Goal: Information Seeking & Learning: Learn about a topic

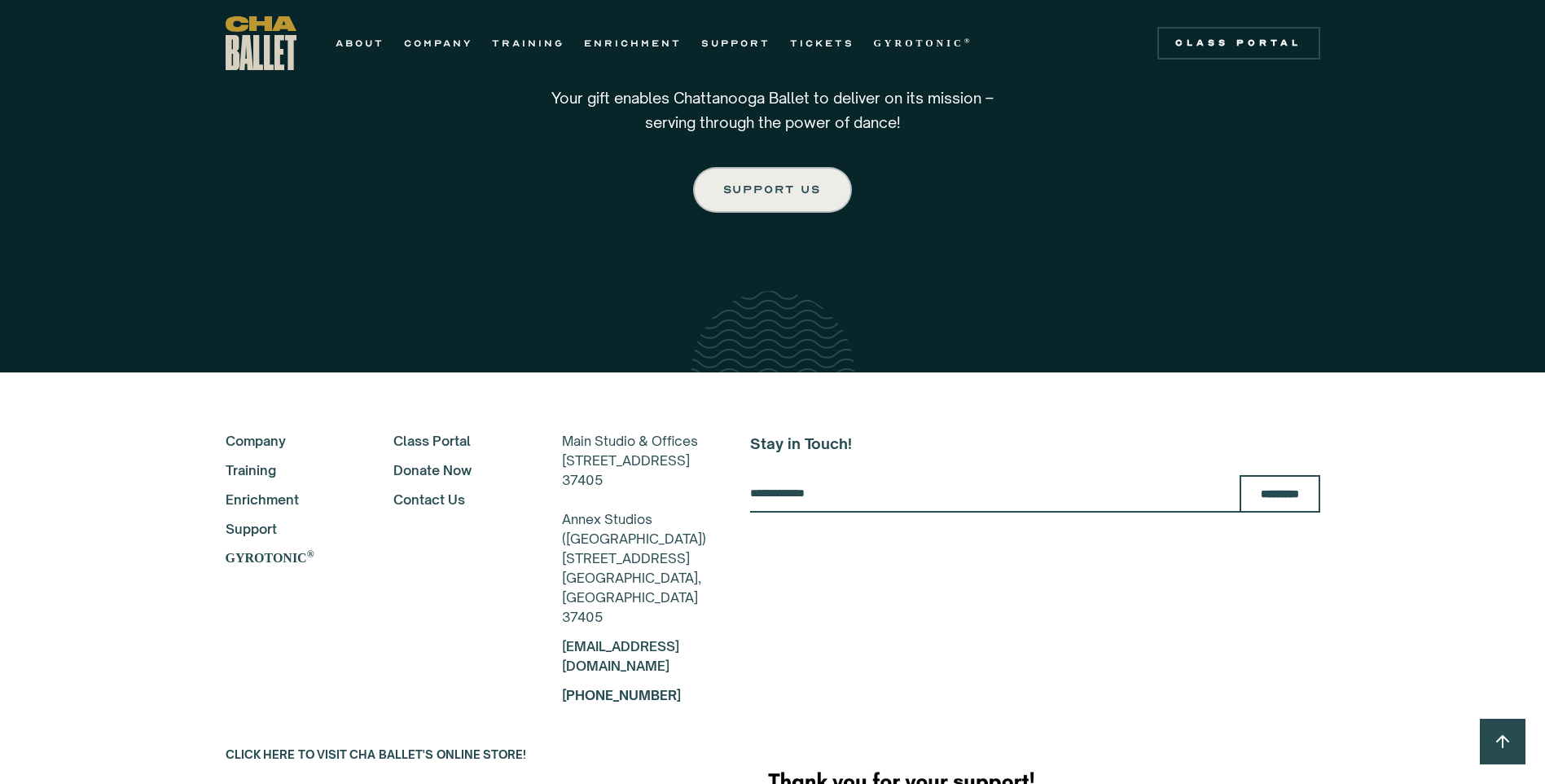
scroll to position [2769, 0]
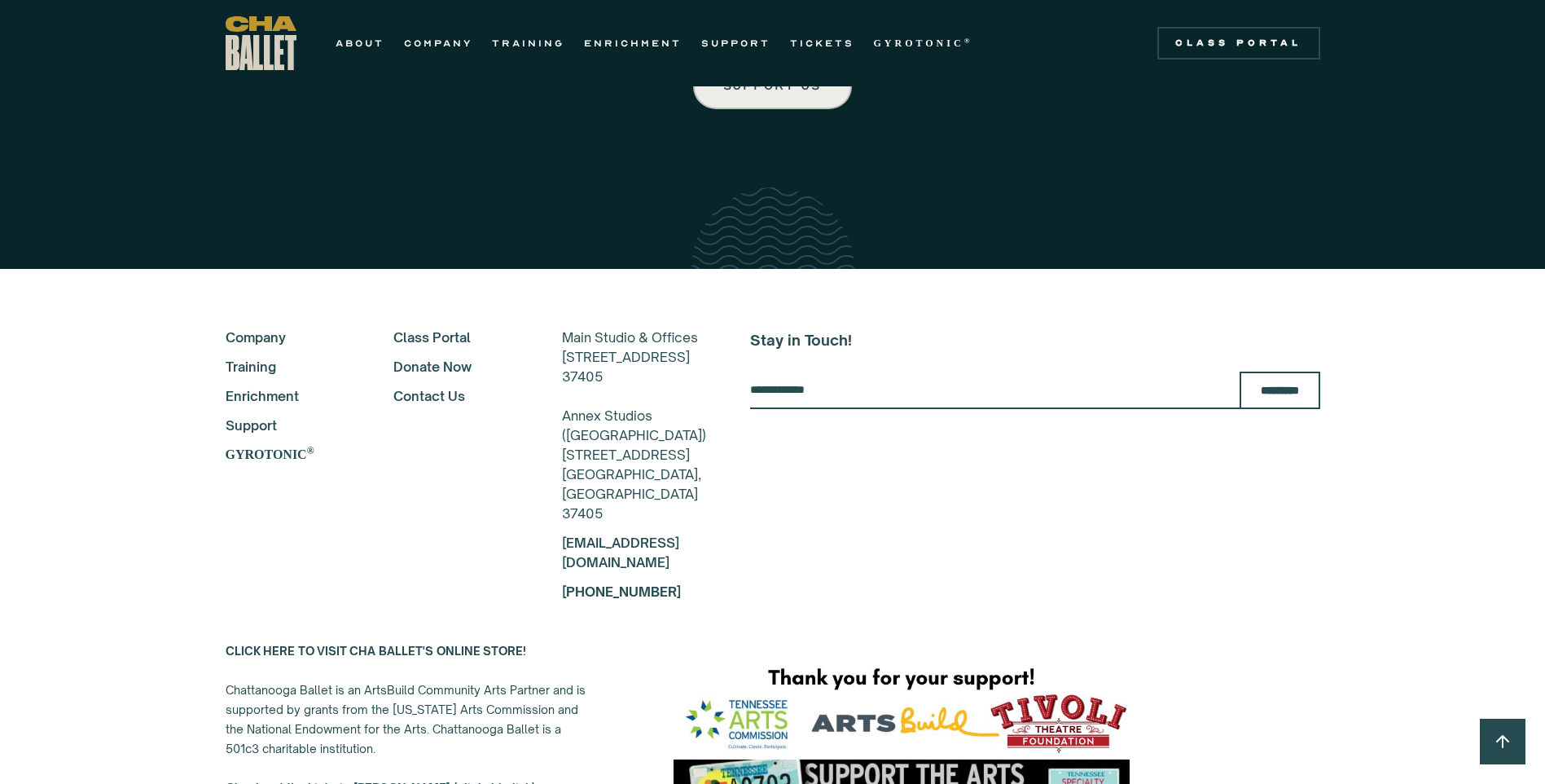
click at [266, 357] on link "Training" at bounding box center [288, 367] width 125 height 20
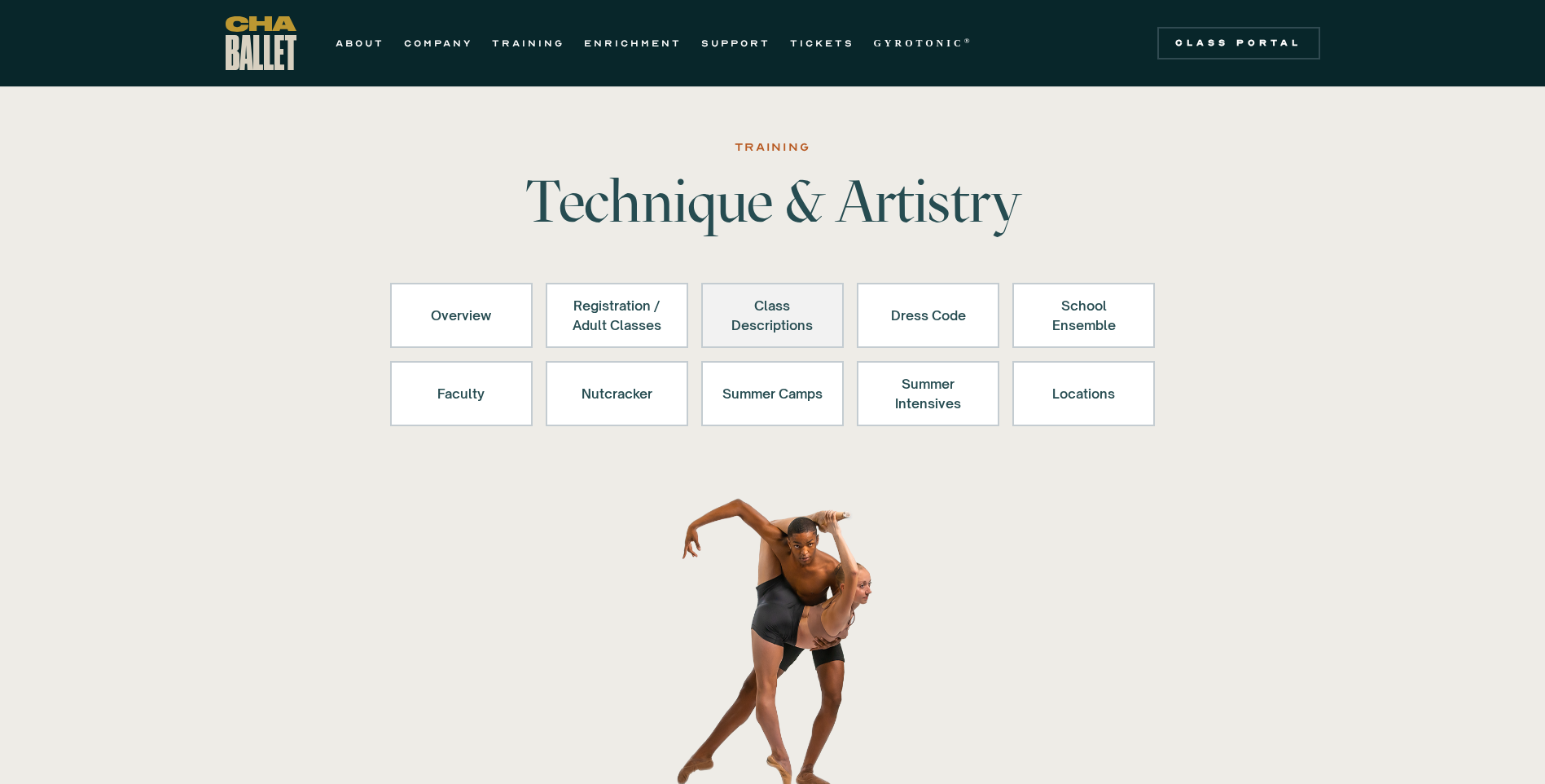
click at [753, 324] on div "Class Descriptions" at bounding box center [772, 315] width 101 height 39
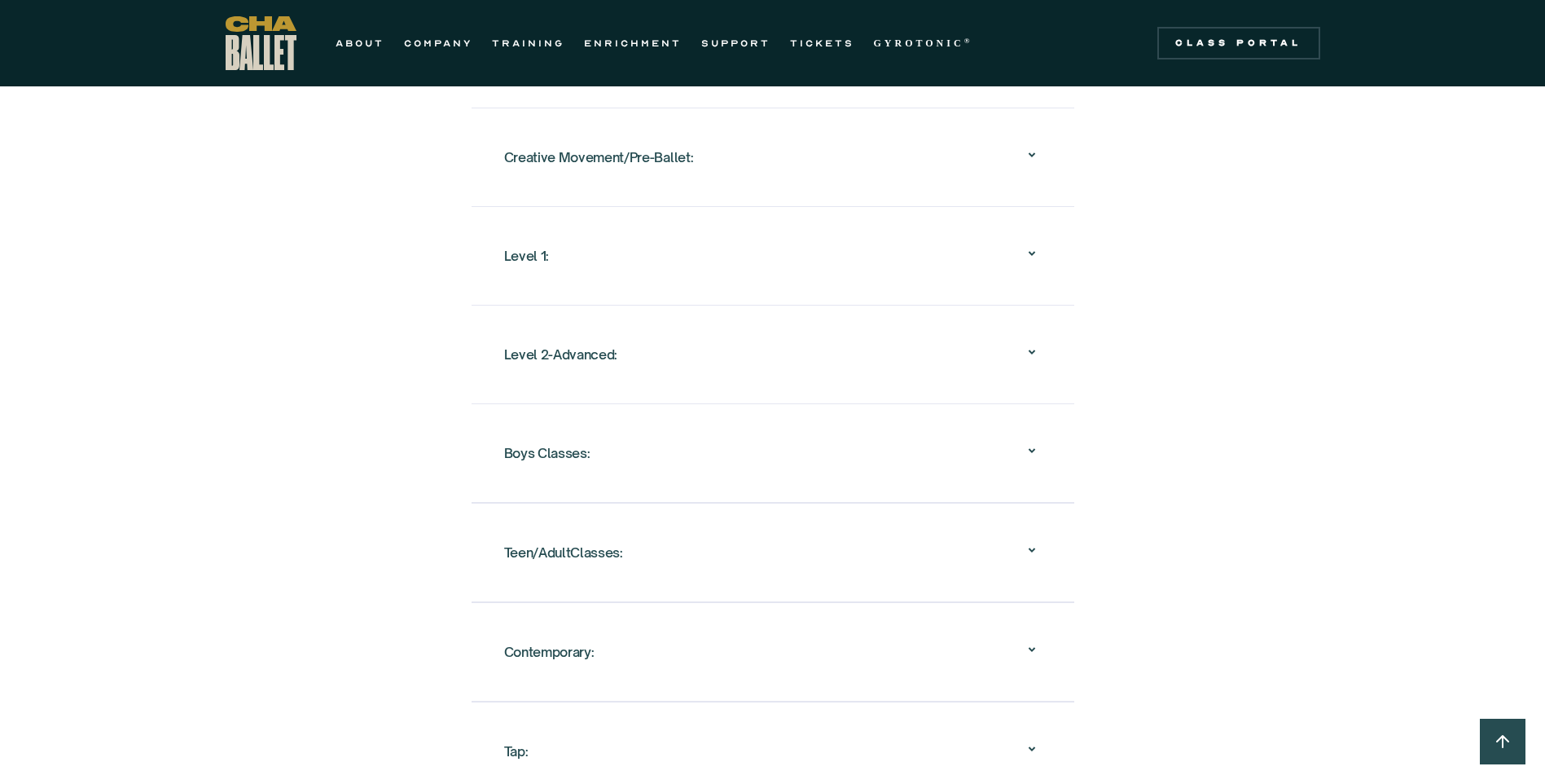
scroll to position [1656, 0]
click at [1038, 143] on icon at bounding box center [1032, 153] width 20 height 20
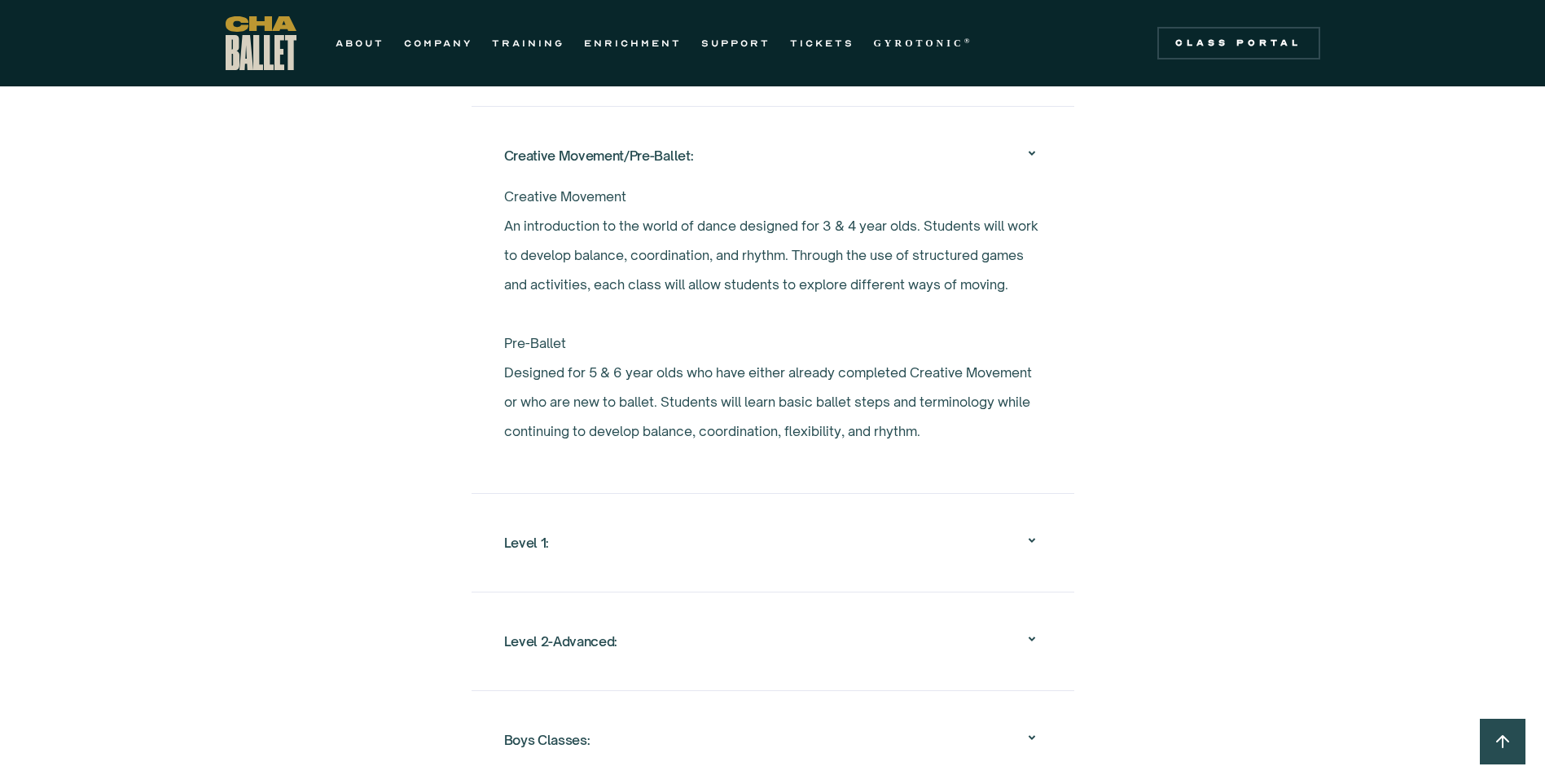
click at [1039, 143] on icon at bounding box center [1032, 153] width 20 height 20
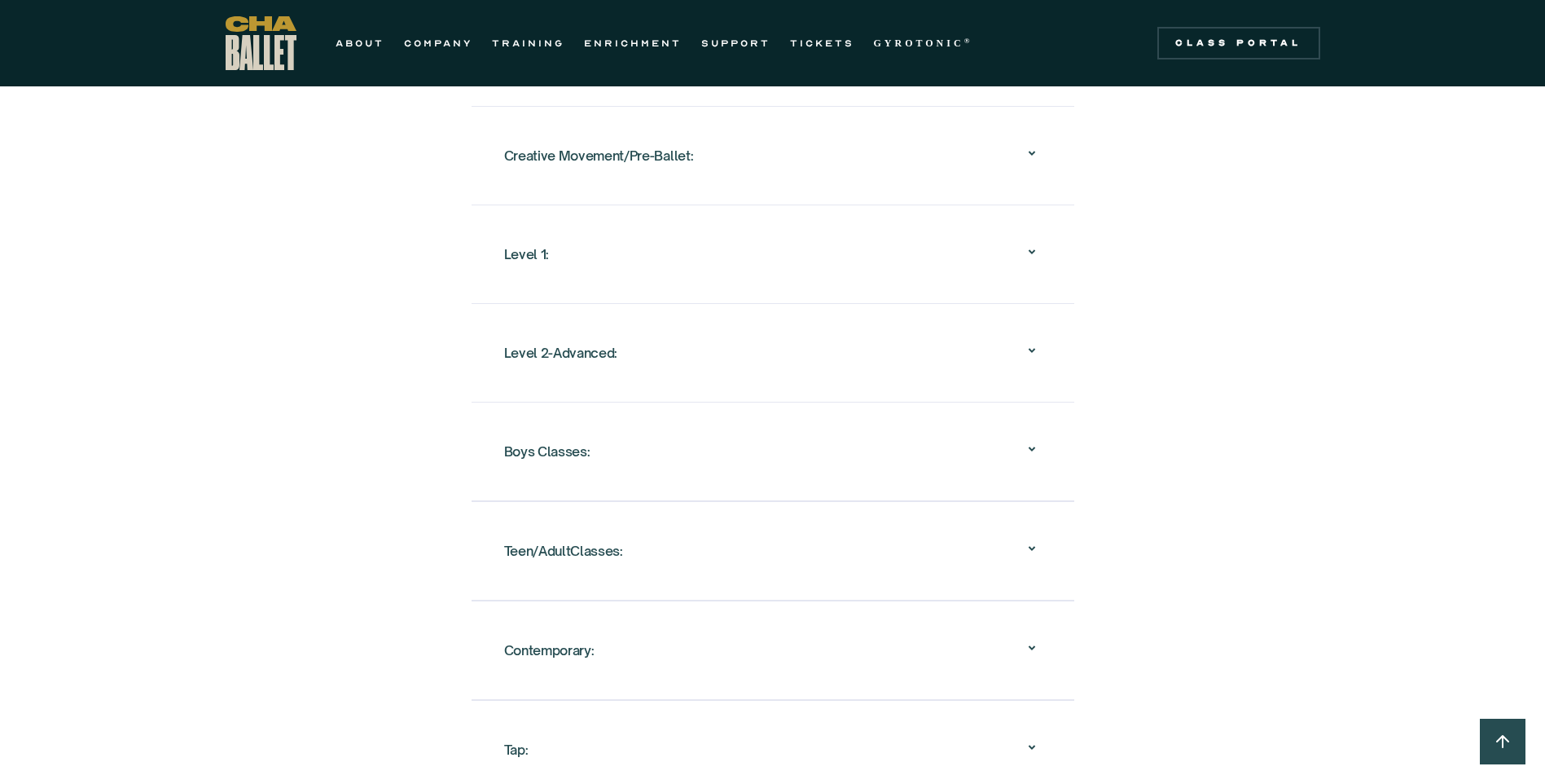
click at [1042, 213] on div "Level 1: Designed for 7 to 10 year olds who are interested in ballet. Students …" at bounding box center [772, 254] width 603 height 99
click at [1039, 242] on icon at bounding box center [1032, 252] width 20 height 20
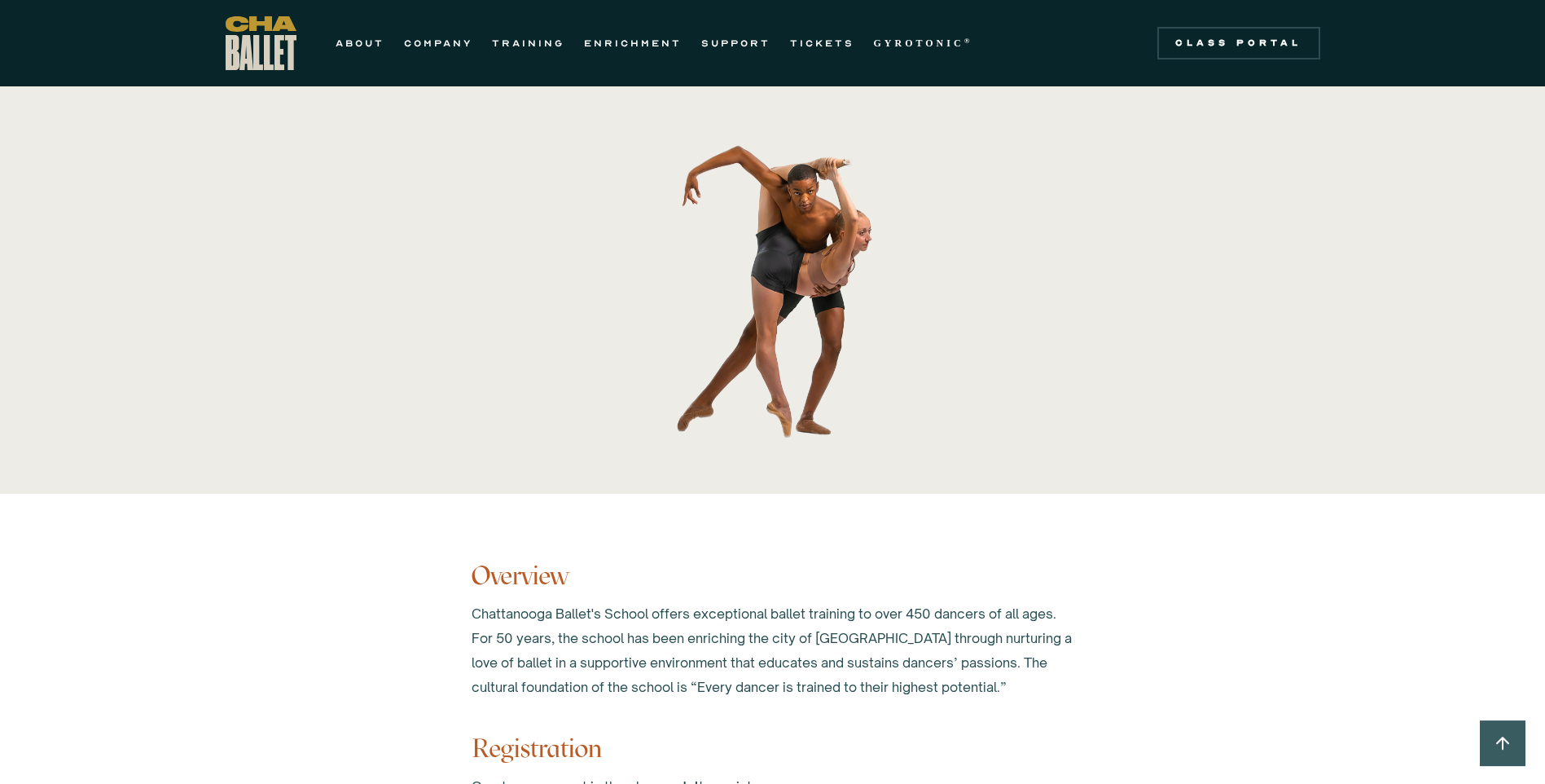
scroll to position [923, 0]
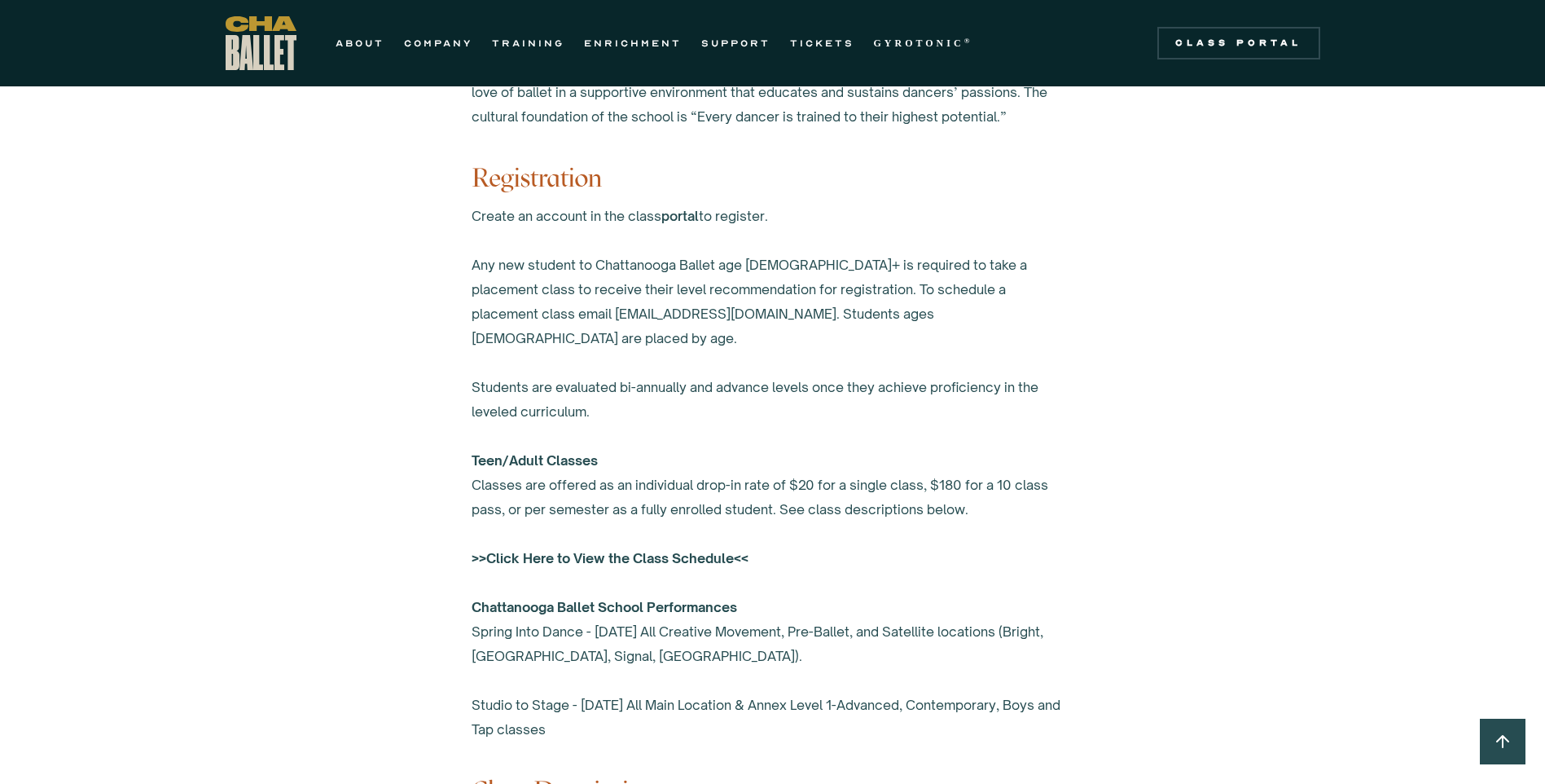
click at [659, 550] on strong ">>Click Here to View the Class Schedule<<" at bounding box center [610, 558] width 277 height 16
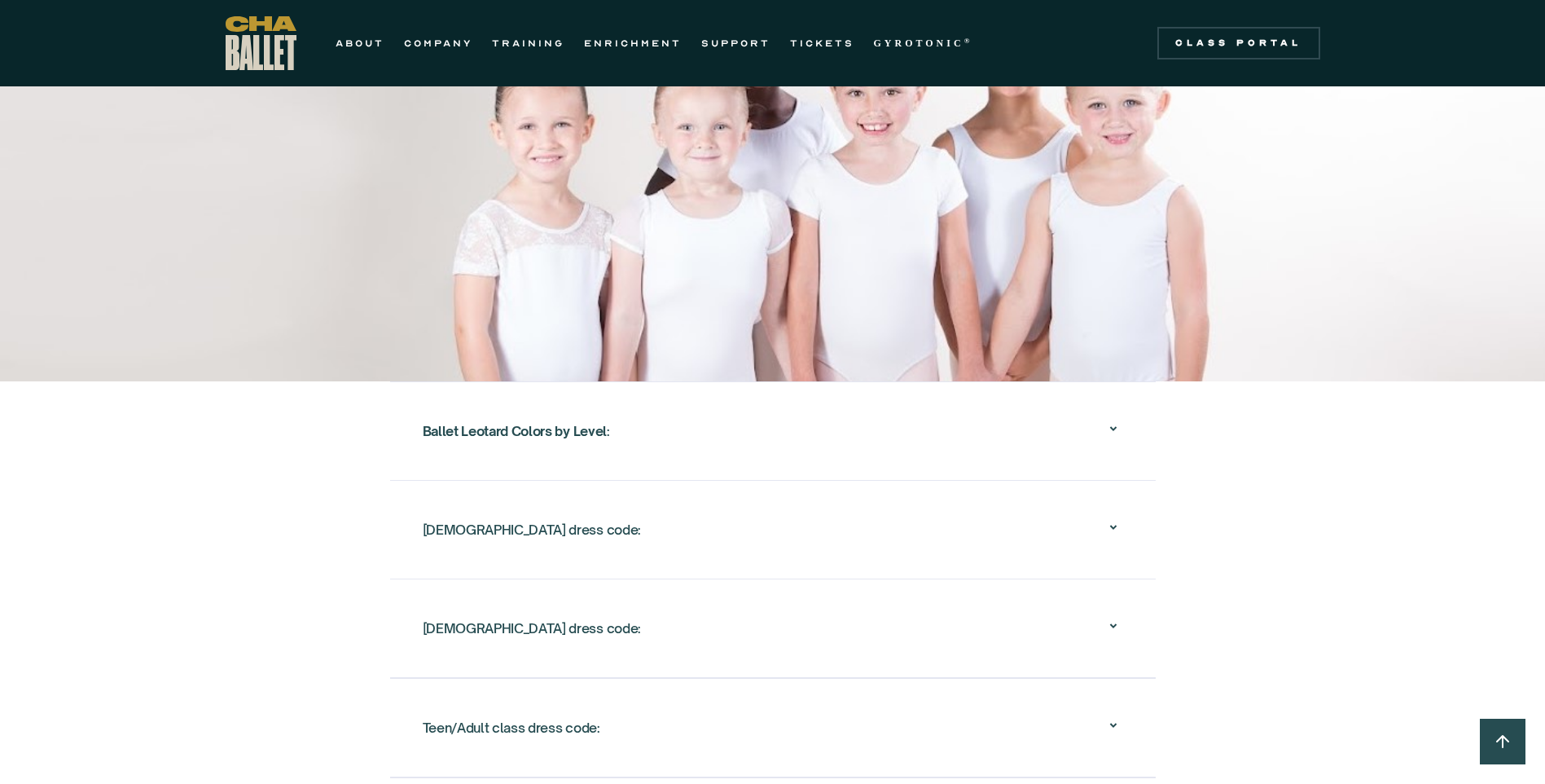
scroll to position [2552, 0]
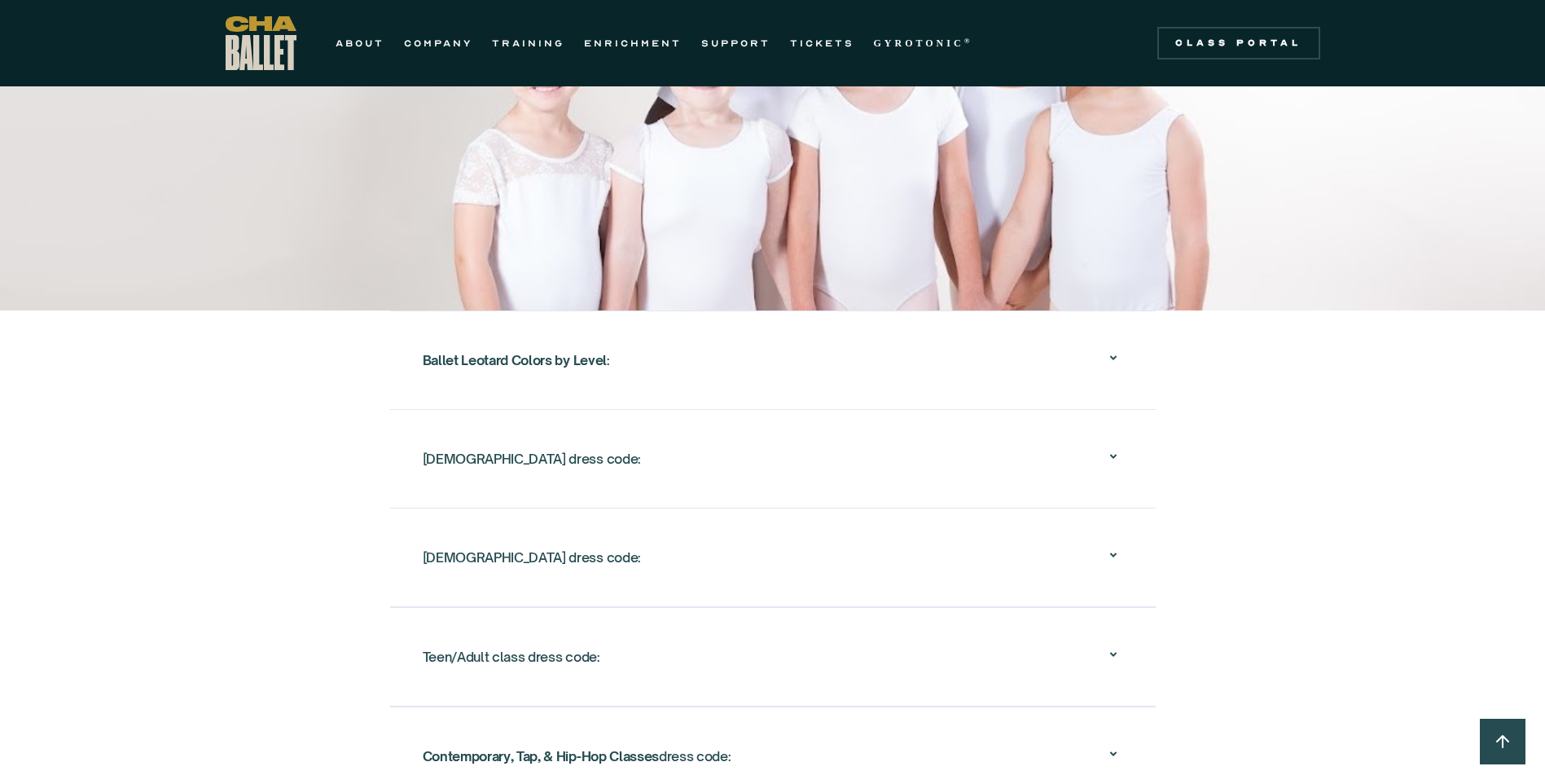
click at [1083, 437] on div "[DEMOGRAPHIC_DATA] dress code:" at bounding box center [772, 458] width 700 height 53
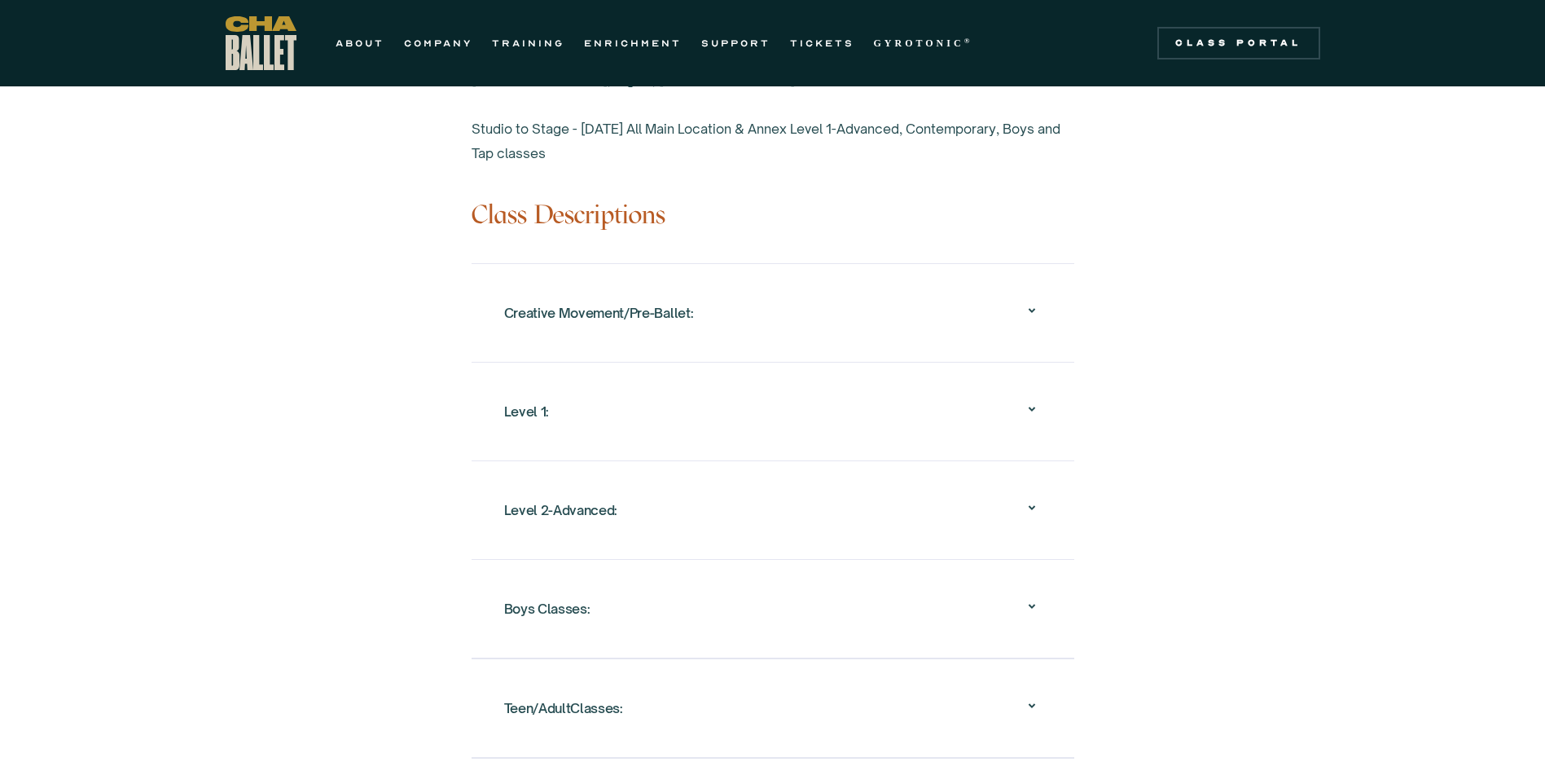
scroll to position [1493, 0]
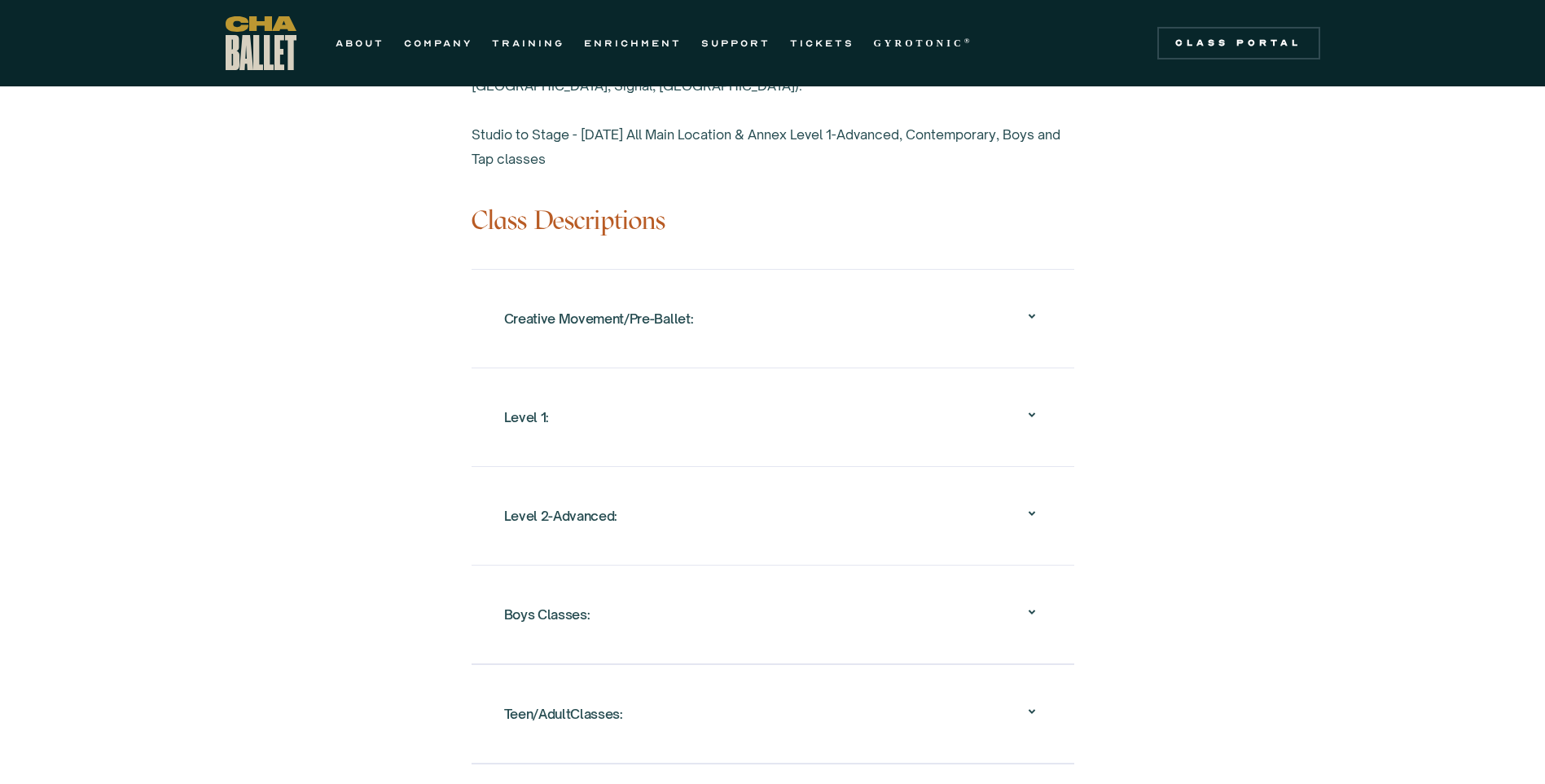
click at [1015, 391] on div "Level 1:" at bounding box center [773, 416] width 538 height 53
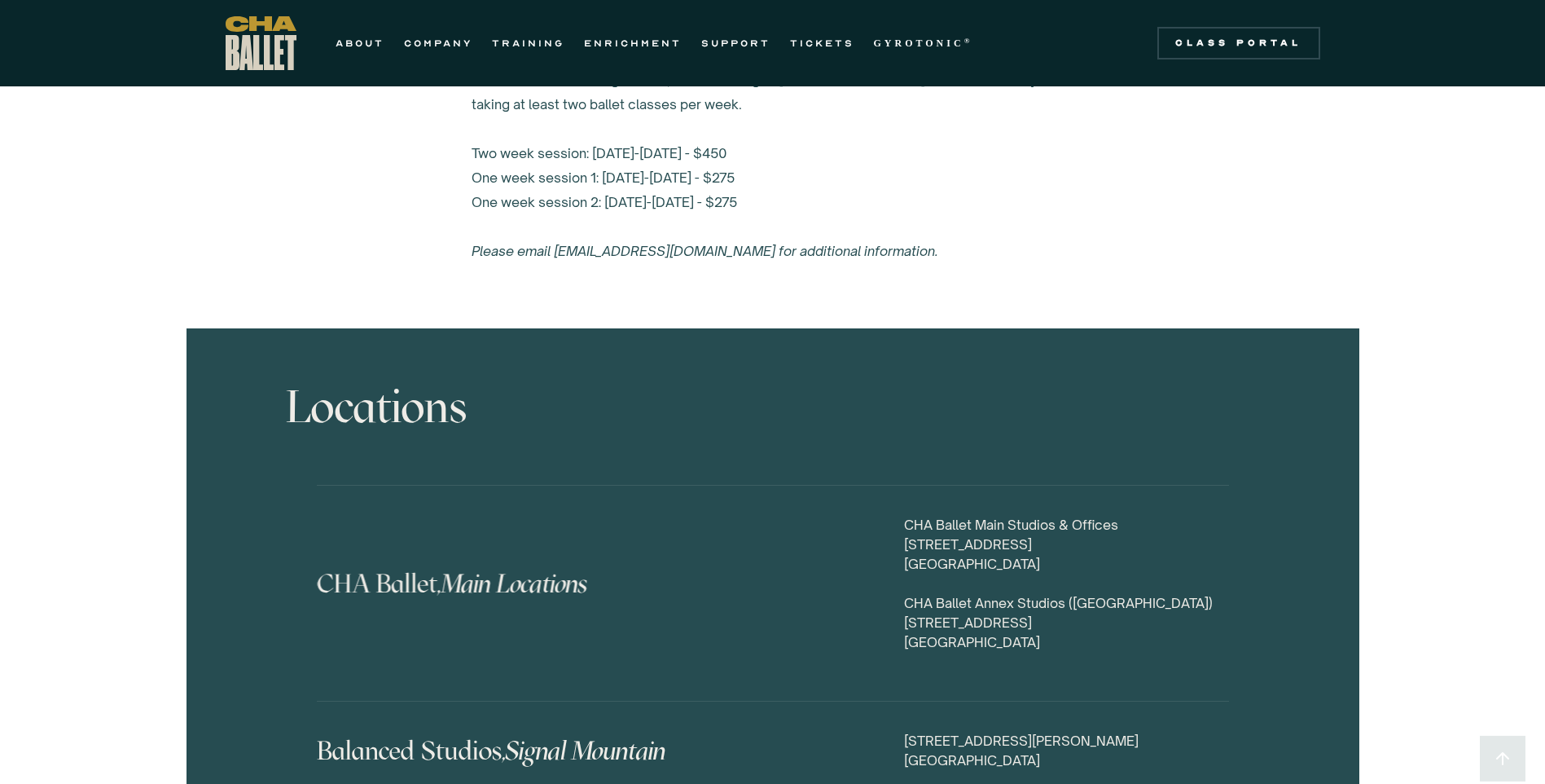
scroll to position [7304, 0]
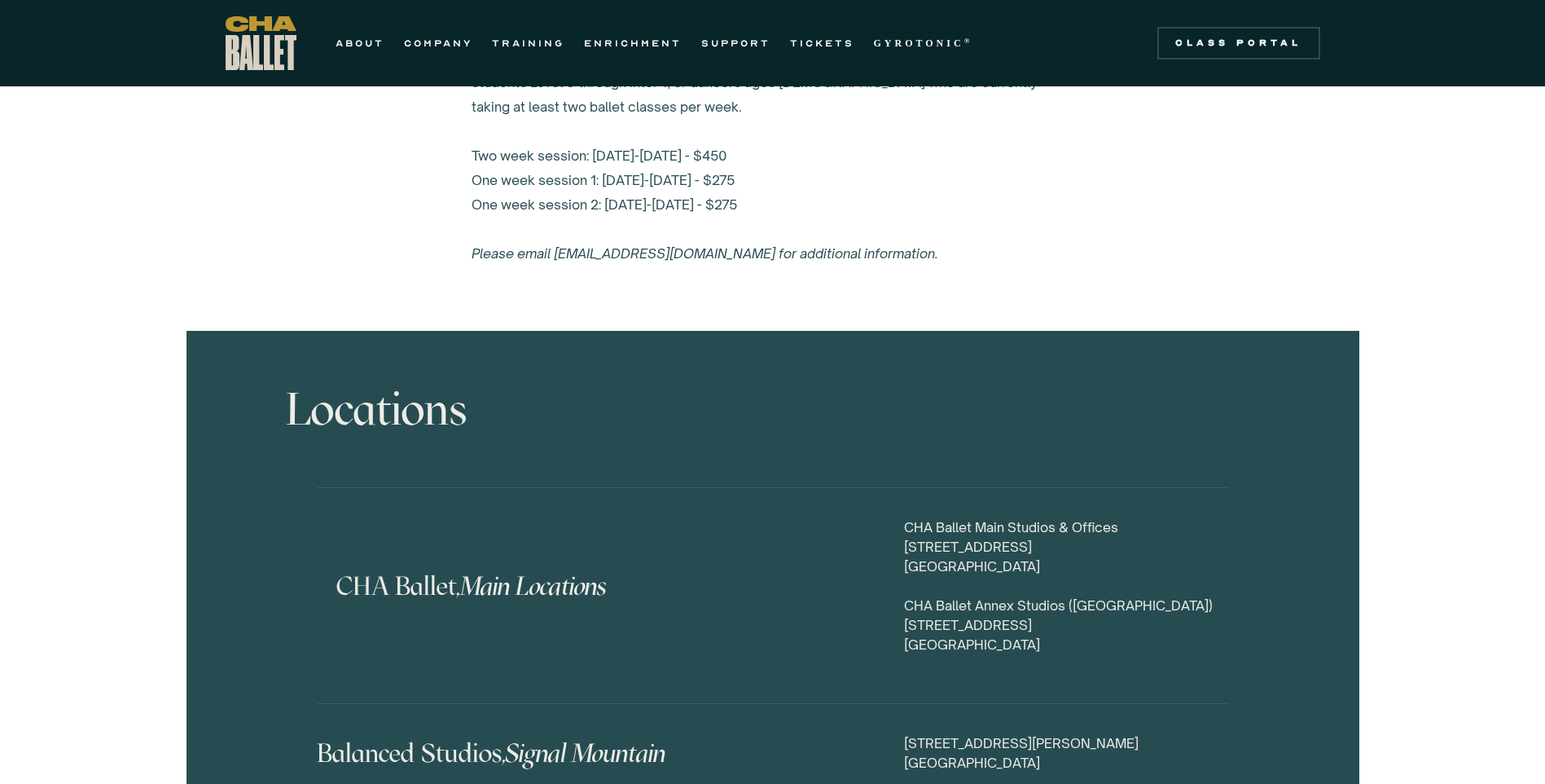
drag, startPoint x: 908, startPoint y: 578, endPoint x: 1063, endPoint y: 598, distance: 156.3
click at [1063, 598] on div "CHA Ballet Main Studios & Offices [STREET_ADDRESS] [GEOGRAPHIC_DATA] ([GEOGRAPH…" at bounding box center [1066, 586] width 325 height 137
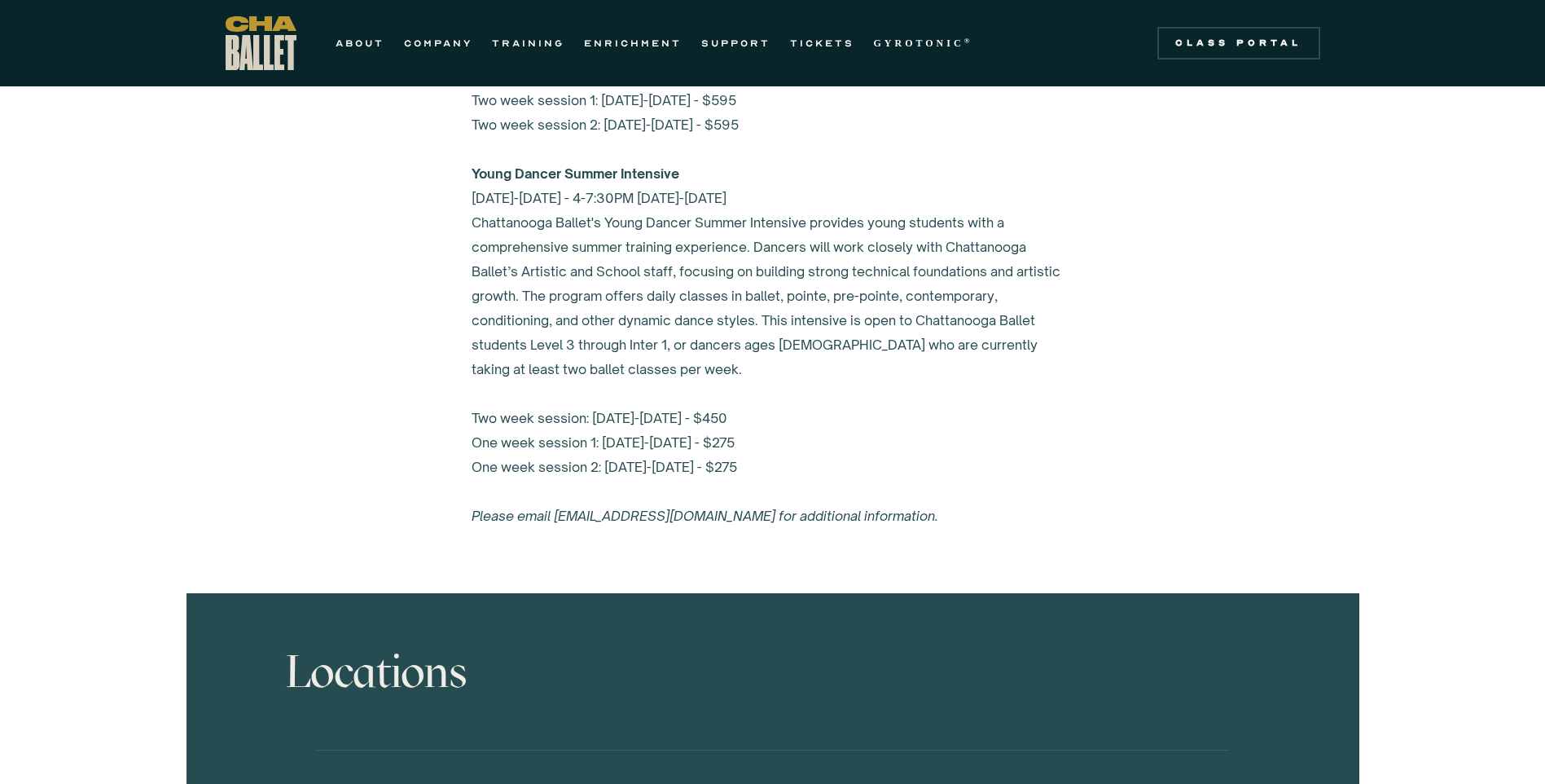
scroll to position [6897, 0]
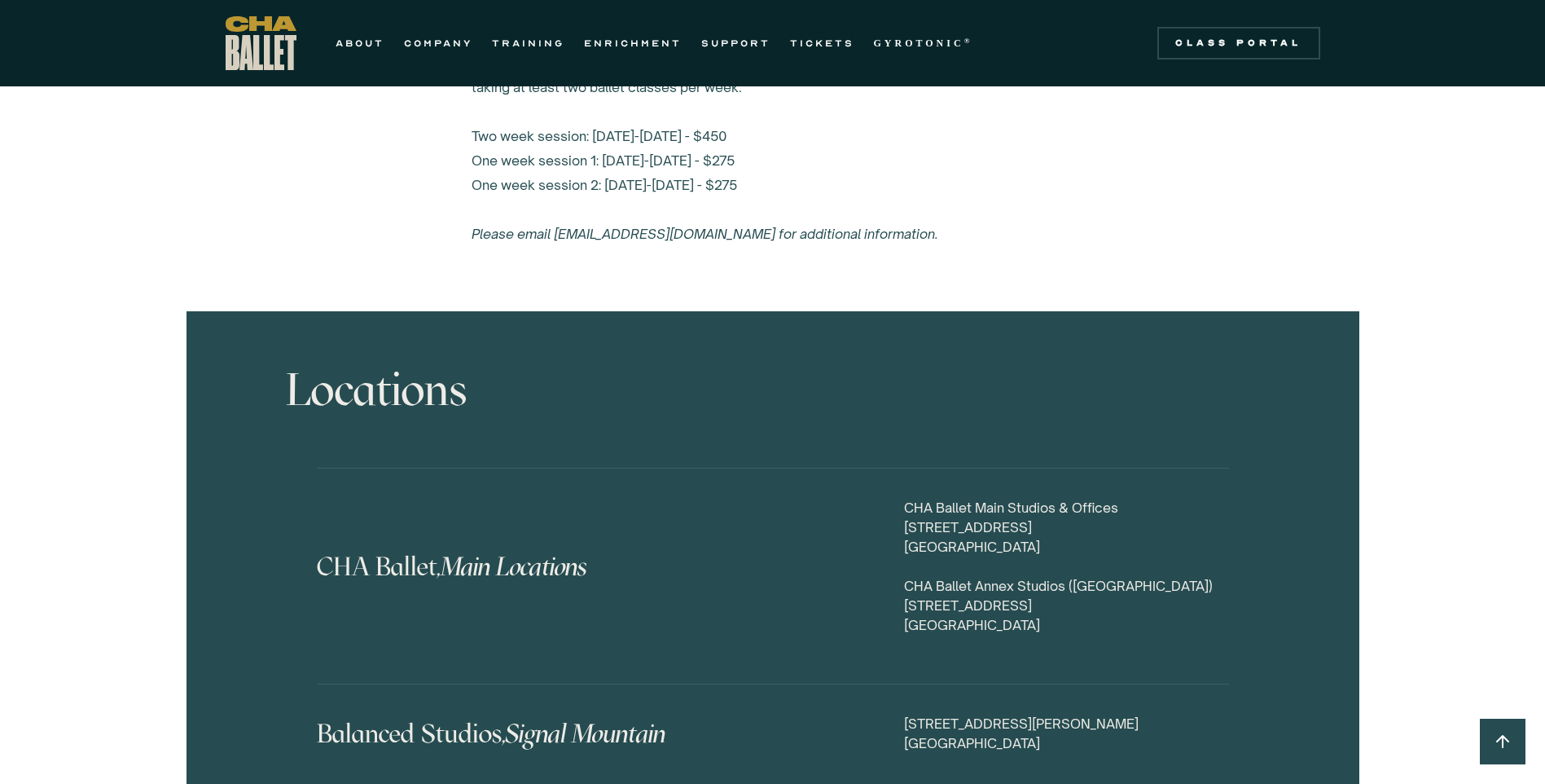
scroll to position [7413, 0]
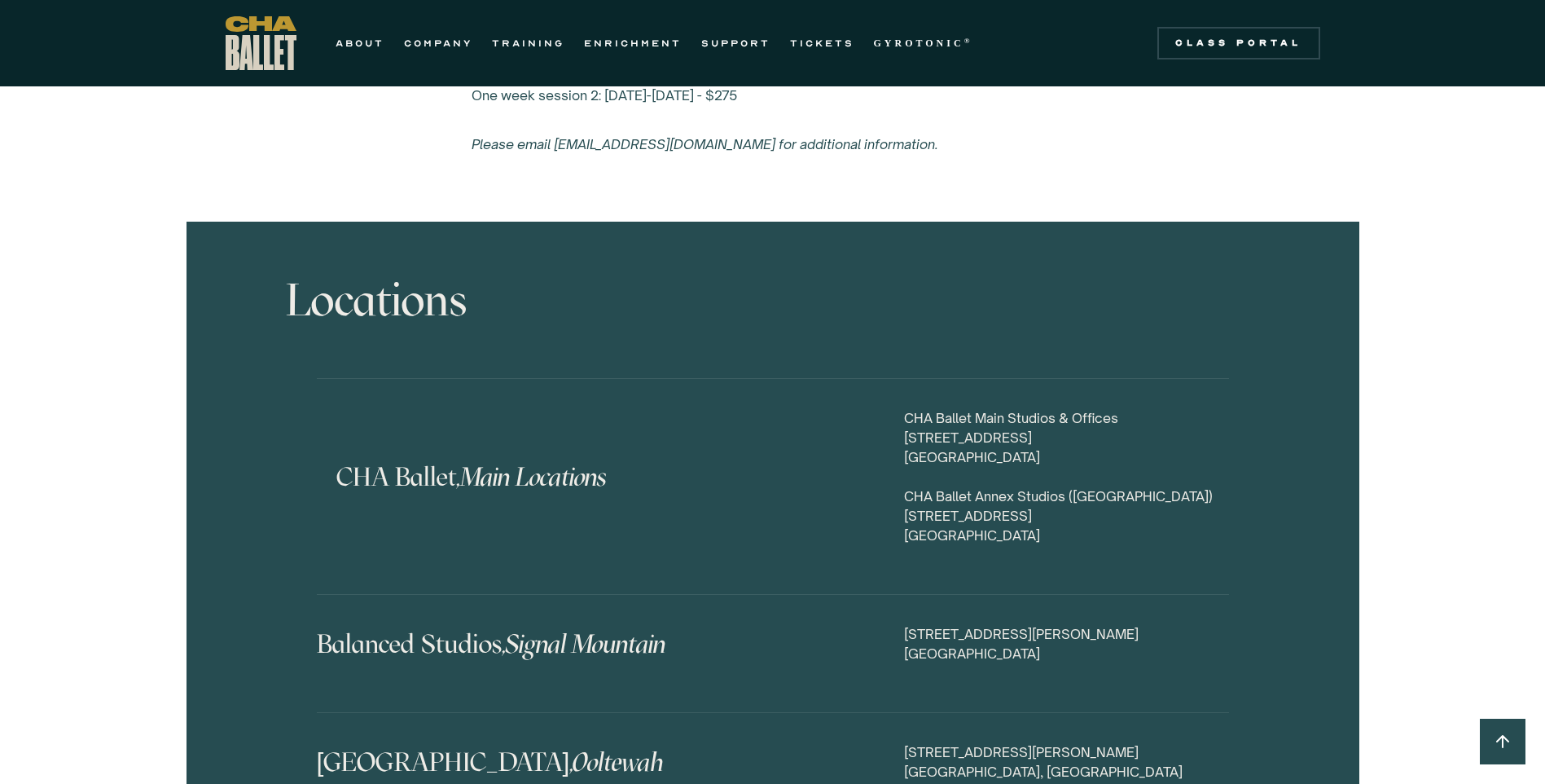
drag, startPoint x: 1057, startPoint y: 409, endPoint x: 894, endPoint y: 389, distance: 164.2
click at [894, 408] on div "CHA Ballet, Main Locations CHA Ballet Main Studios & Offices [STREET_ADDRESS] […" at bounding box center [772, 487] width 912 height 157
